Goal: Task Accomplishment & Management: Manage account settings

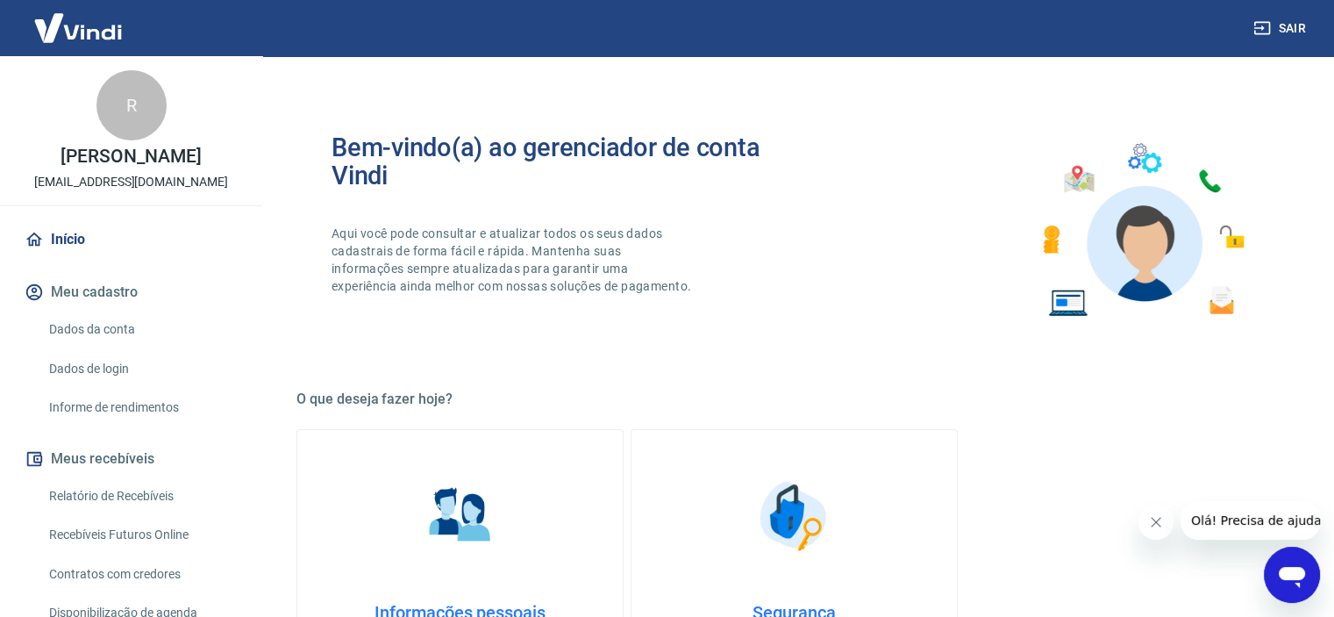
scroll to position [175, 0]
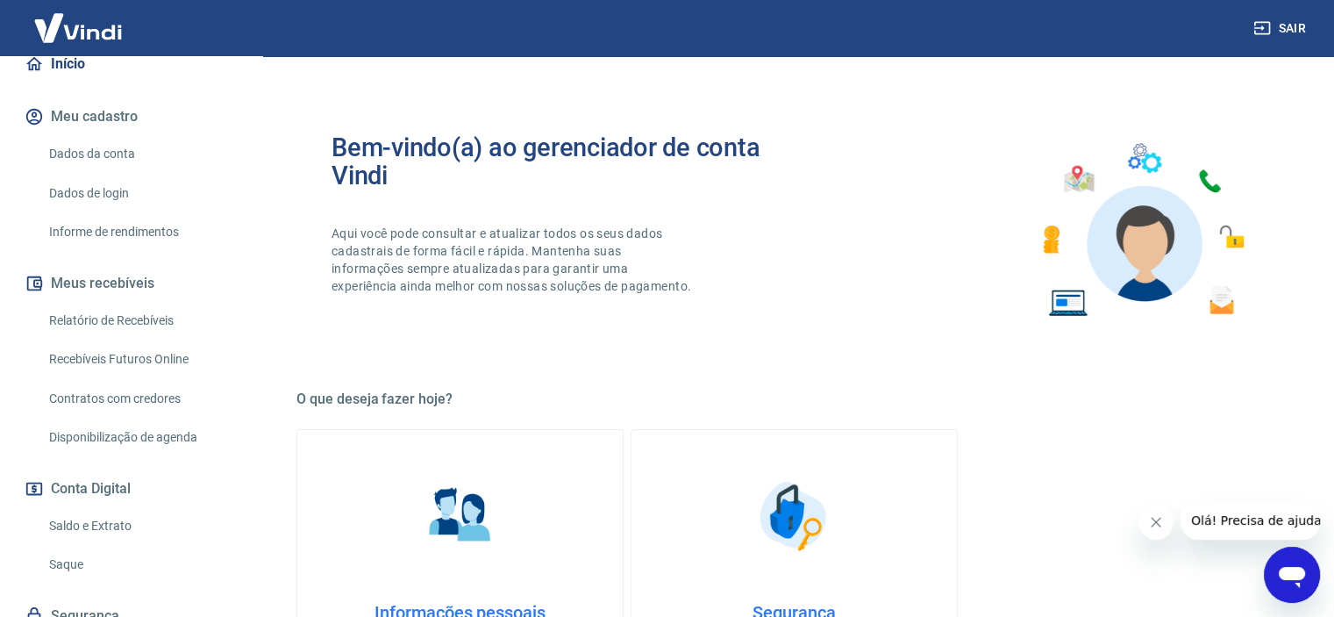
click at [63, 564] on link "Saque" at bounding box center [141, 564] width 199 height 36
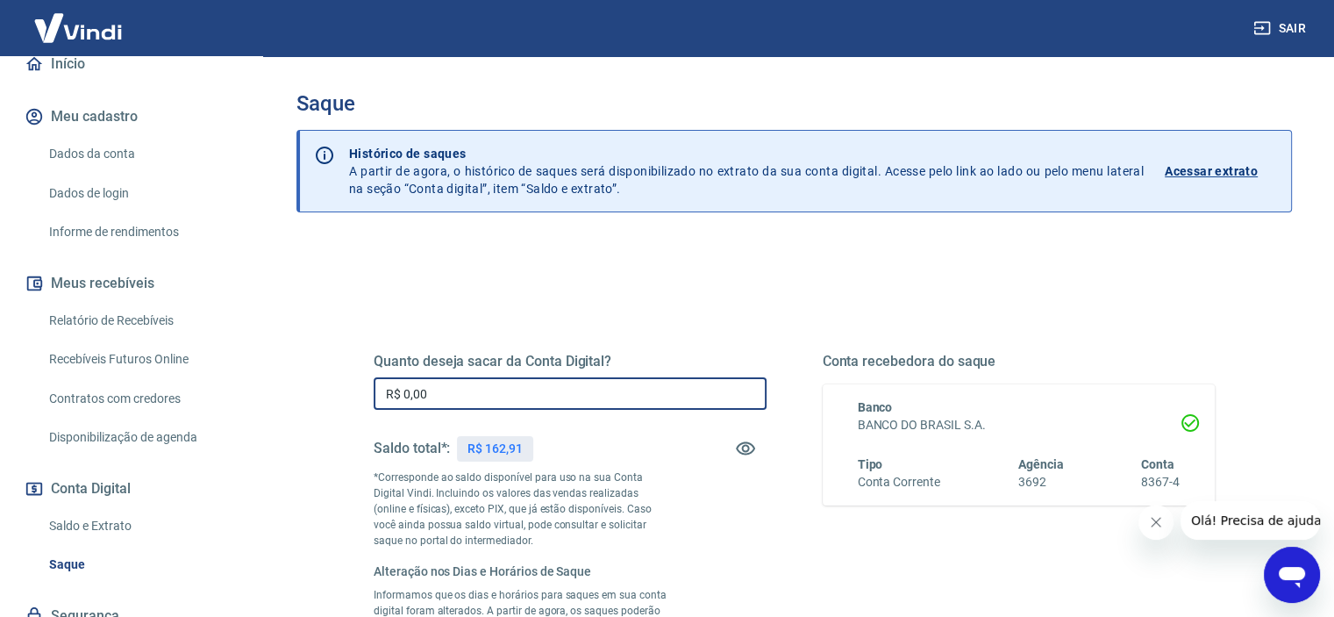
drag, startPoint x: 442, startPoint y: 392, endPoint x: 320, endPoint y: 393, distance: 121.9
click at [321, 393] on div "Quanto deseja sacar da Conta Digital? R$ 0,00 ​ Saldo total*: R$ 162,91 *Corres…" at bounding box center [794, 627] width 996 height 775
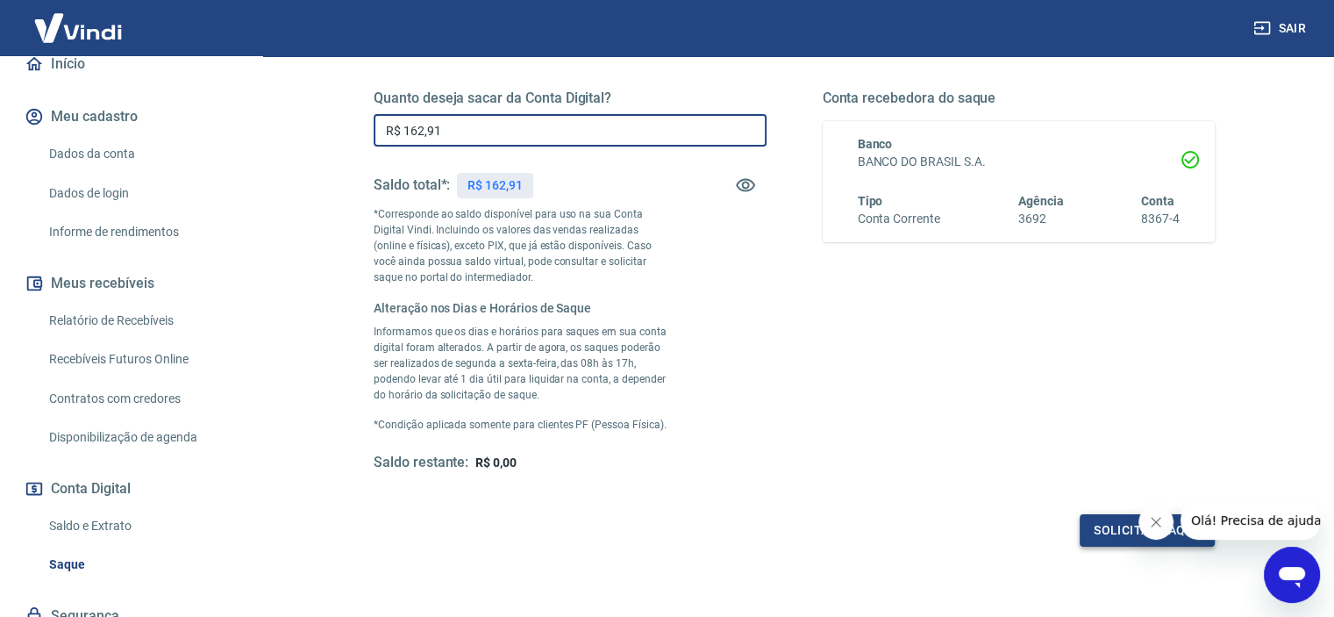
type input "R$ 162,91"
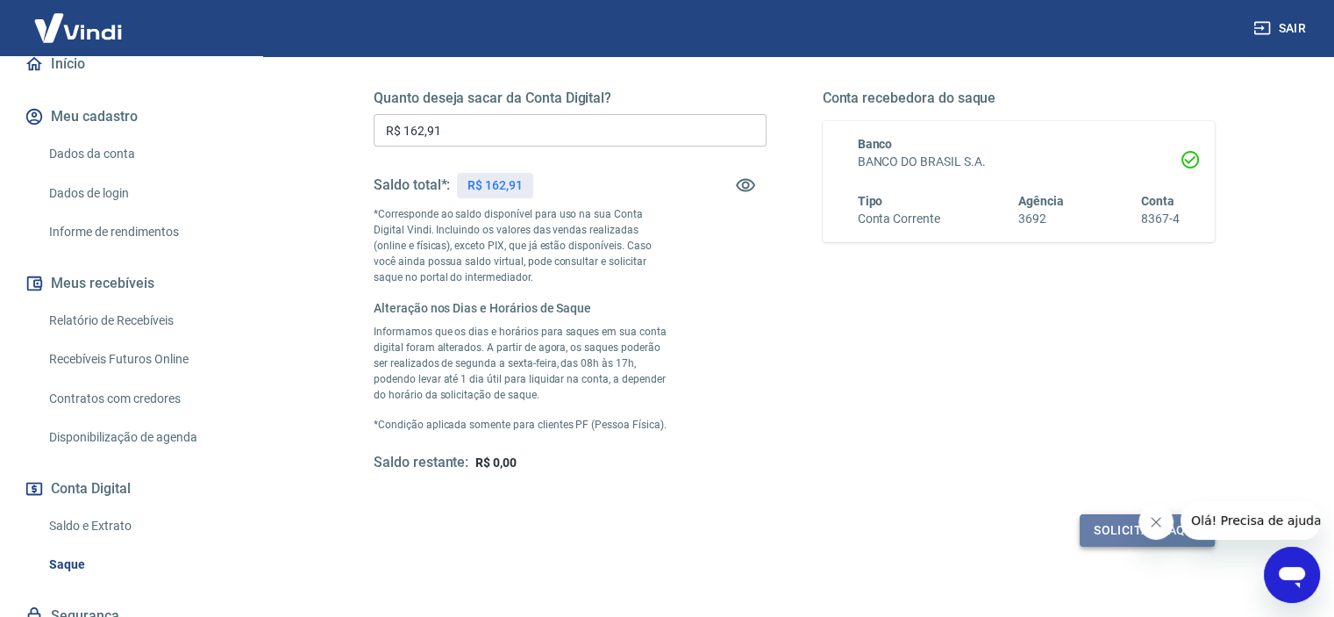
click at [1110, 523] on button "Solicitar saque" at bounding box center [1147, 530] width 135 height 32
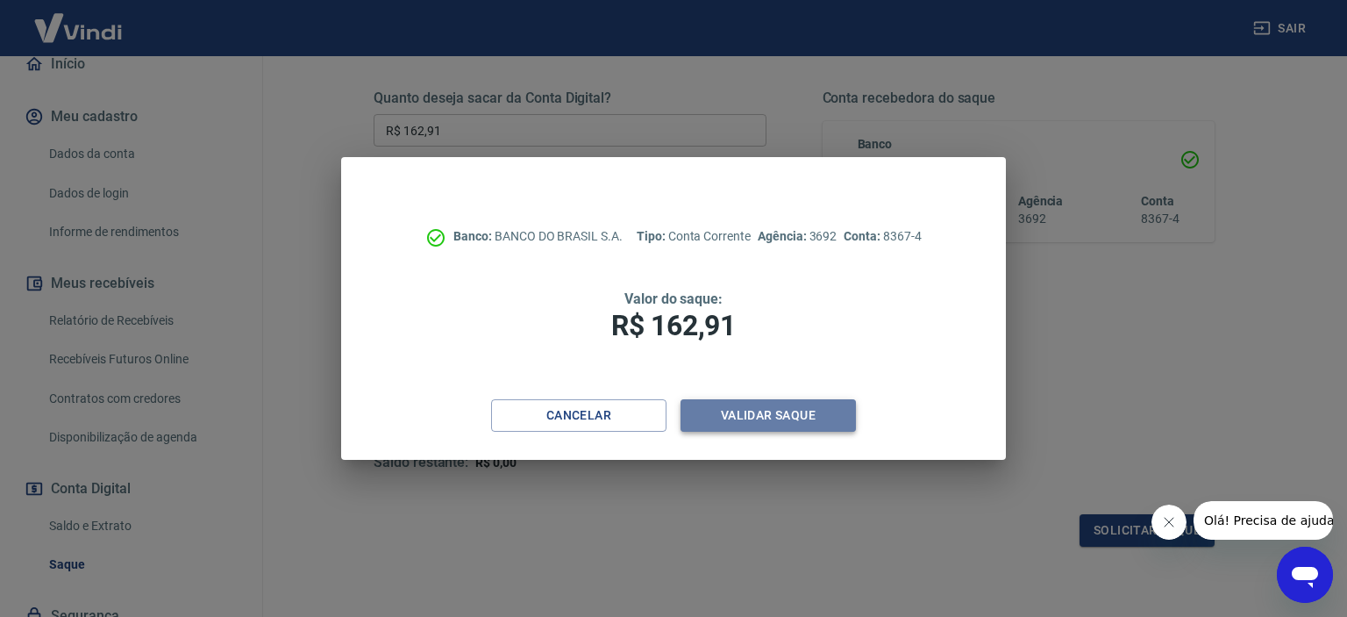
click at [816, 406] on button "Validar saque" at bounding box center [768, 415] width 175 height 32
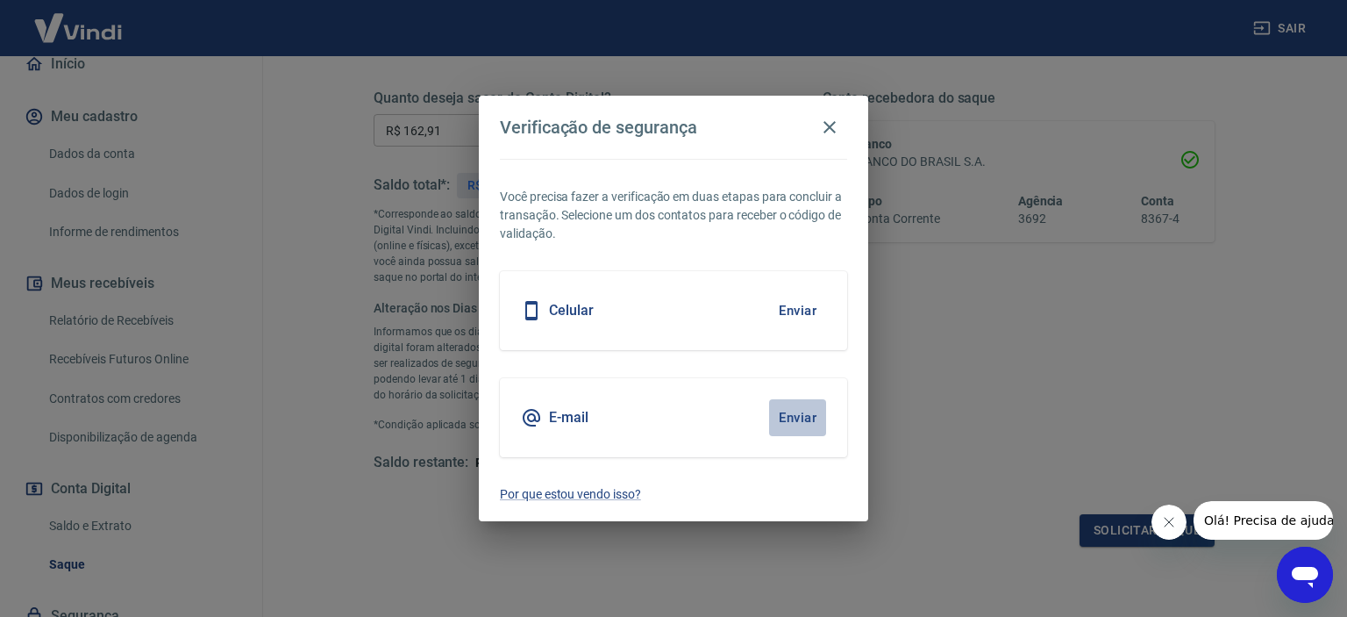
click at [789, 420] on button "Enviar" at bounding box center [797, 417] width 57 height 37
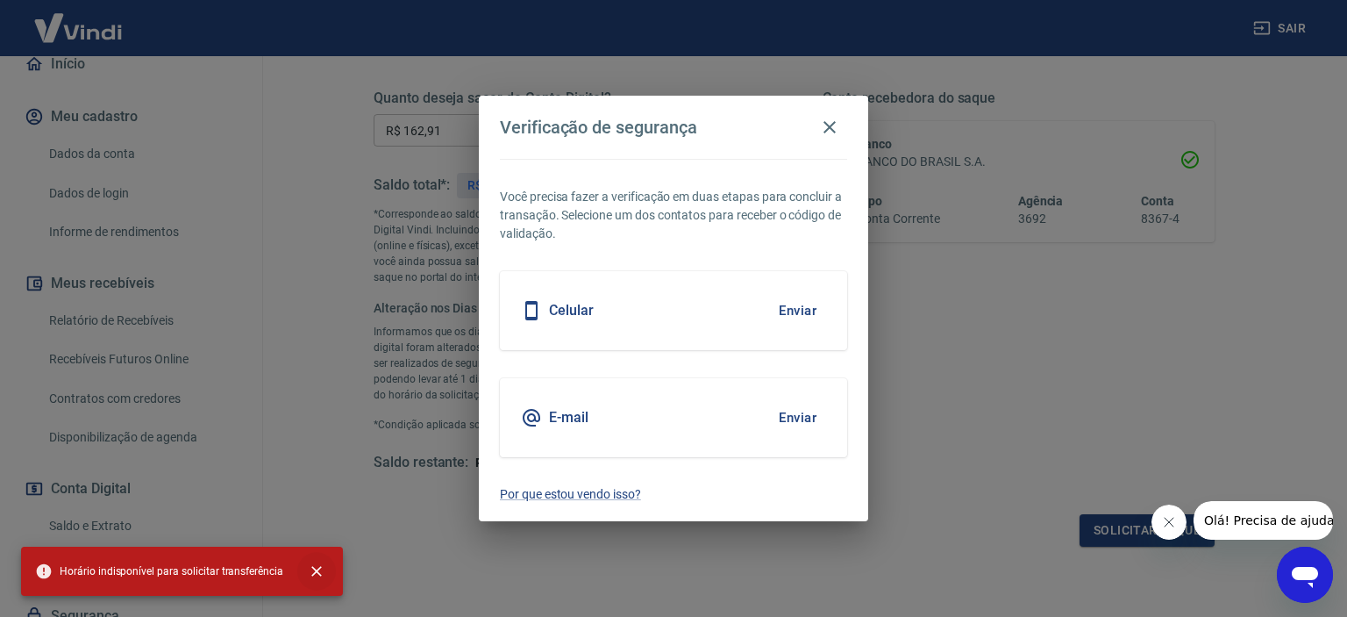
click at [313, 569] on icon "close" at bounding box center [316, 571] width 11 height 11
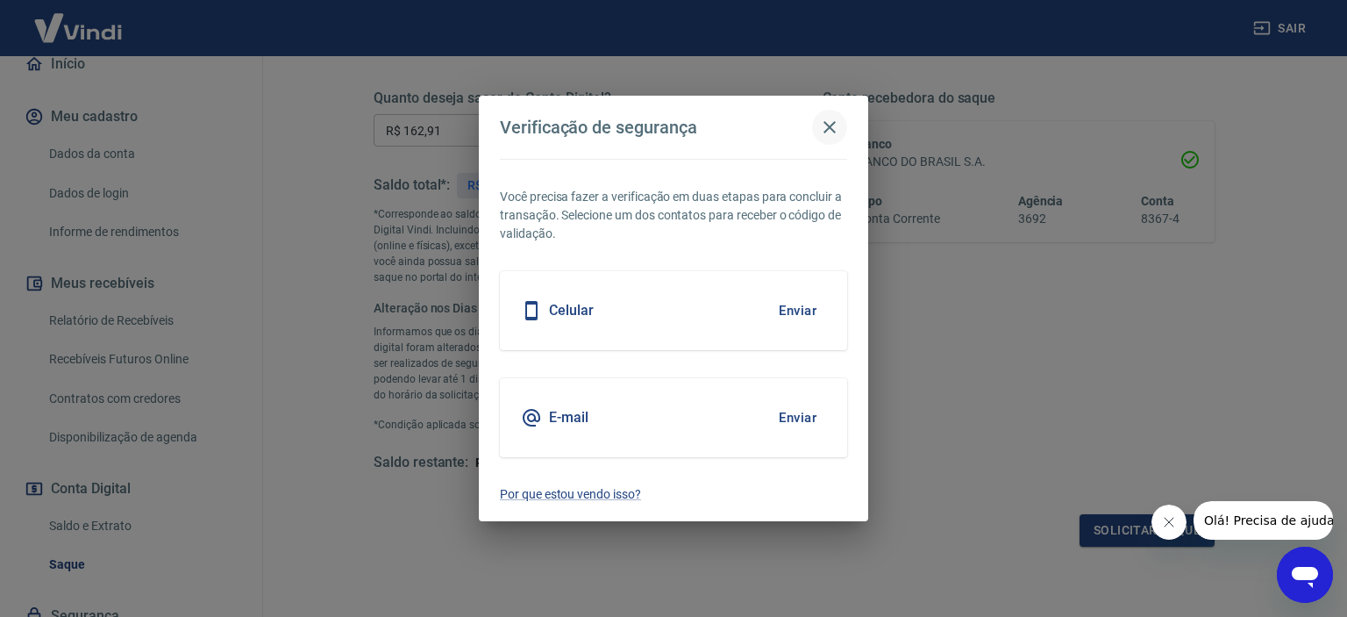
click at [832, 125] on icon "button" at bounding box center [829, 127] width 21 height 21
